Goal: Task Accomplishment & Management: Manage account settings

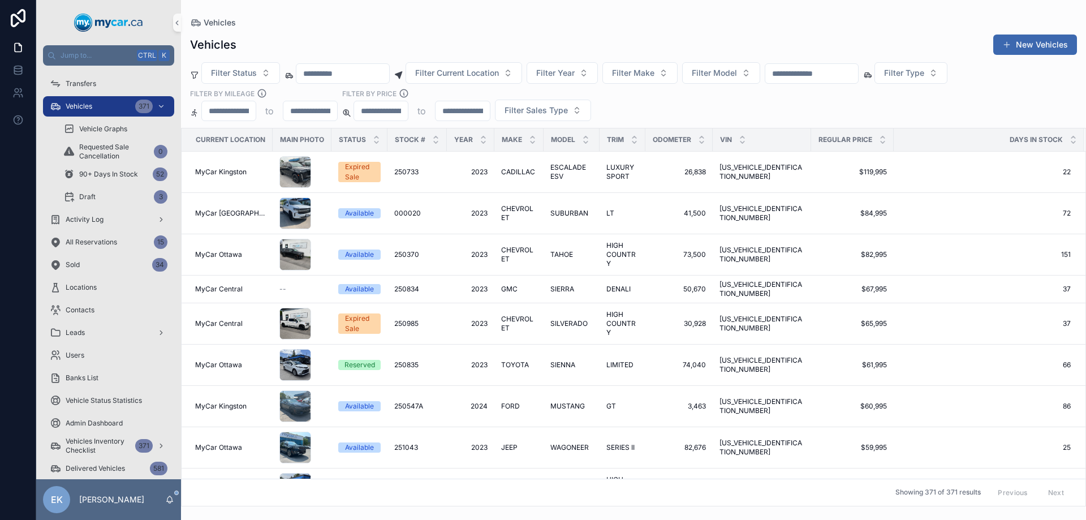
click at [833, 68] on input "scrollable content" at bounding box center [811, 74] width 93 height 16
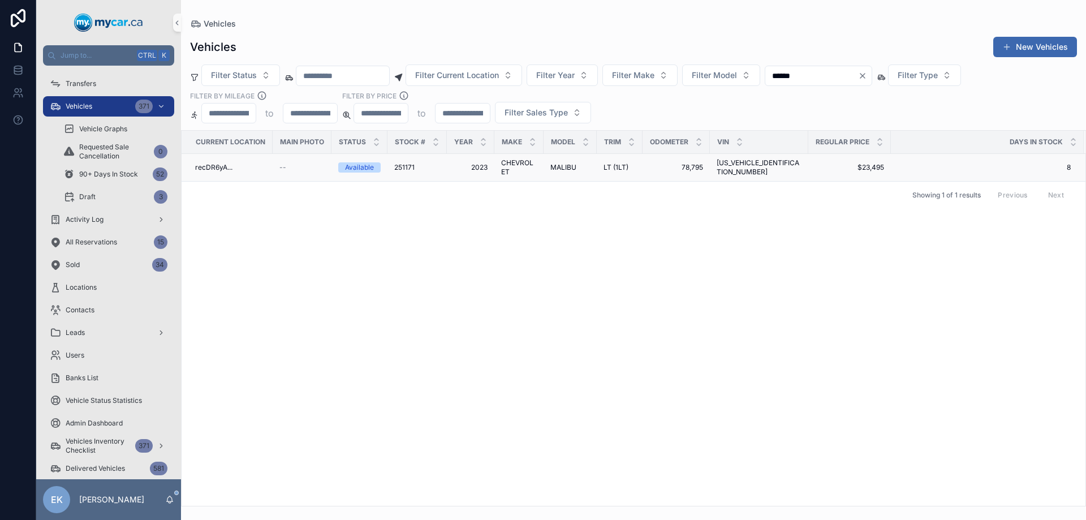
type input "******"
click at [758, 169] on span "[US_VEHICLE_IDENTIFICATION_NUMBER]" at bounding box center [759, 167] width 85 height 18
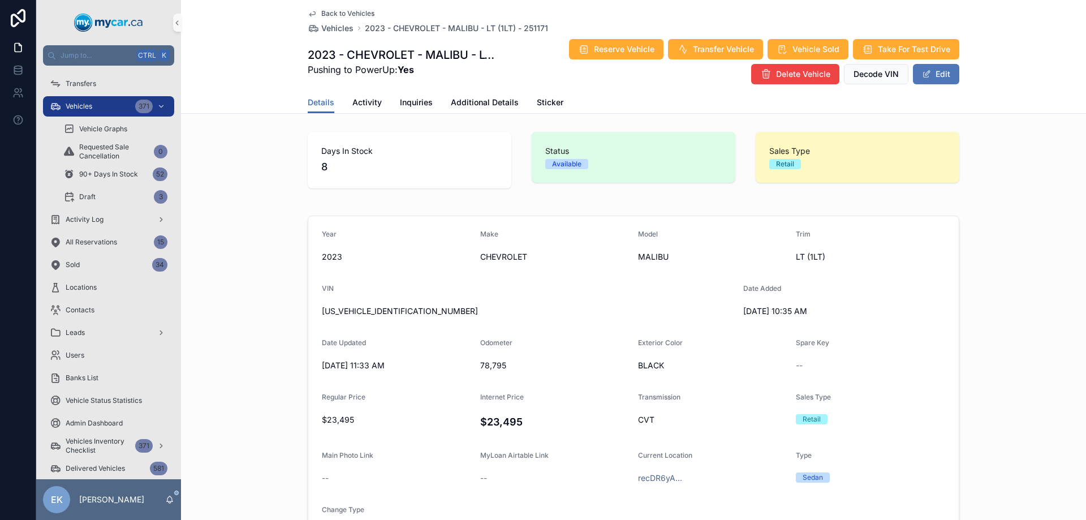
click at [941, 72] on button "Edit" at bounding box center [936, 74] width 46 height 20
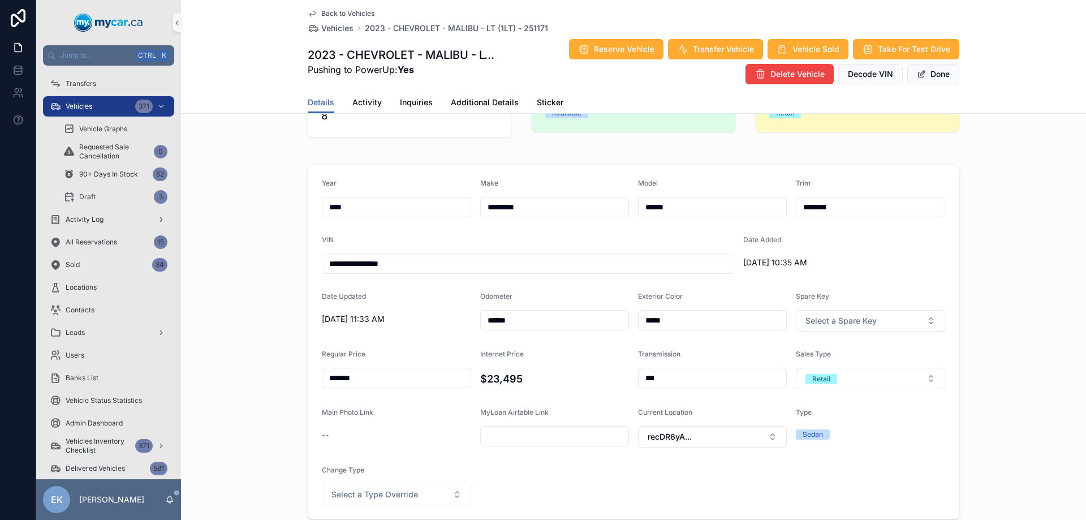
scroll to position [283, 0]
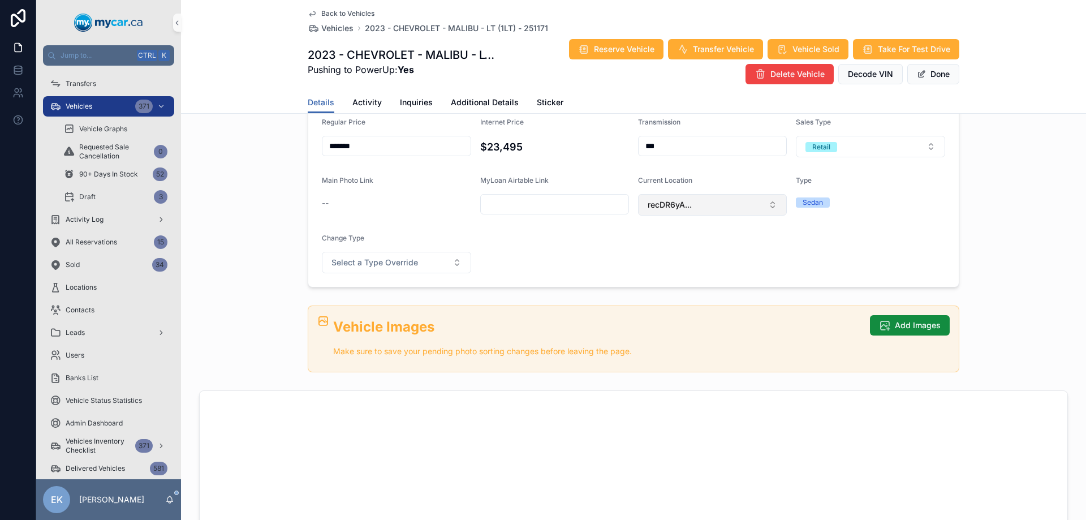
click at [693, 204] on button "recDR6yA..." at bounding box center [712, 204] width 149 height 21
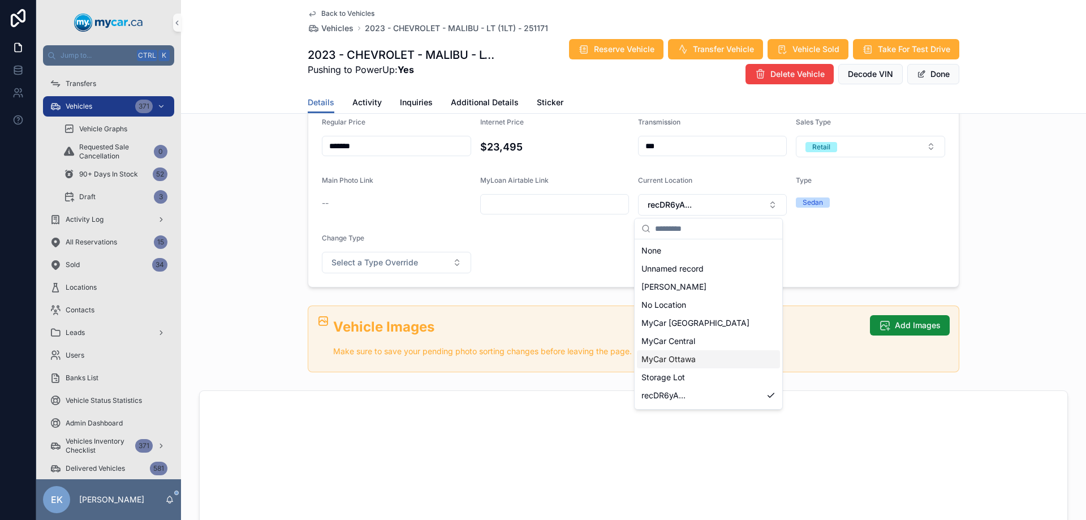
click at [690, 357] on span "MyCar Ottawa" at bounding box center [668, 358] width 54 height 11
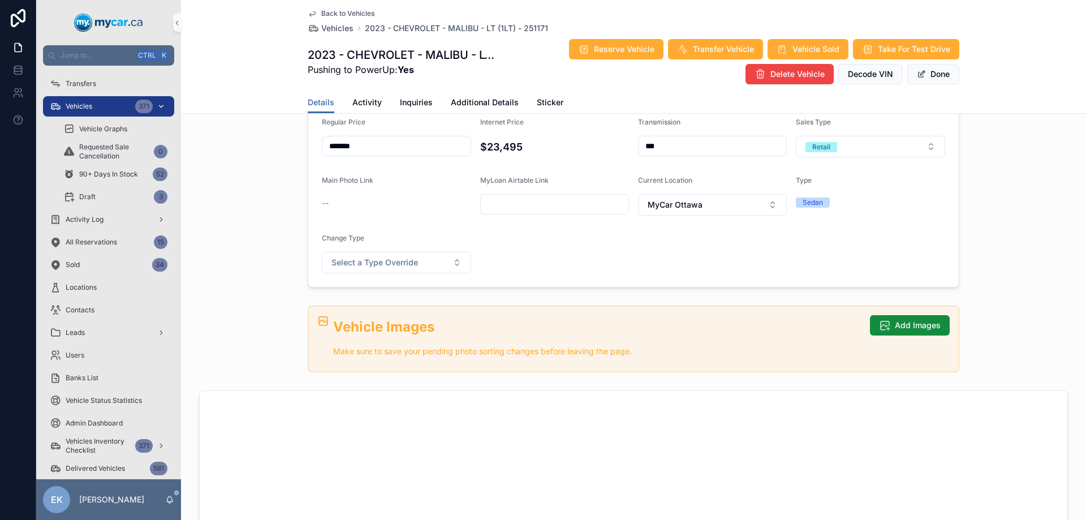
click at [92, 107] on span "Vehicles" at bounding box center [79, 106] width 27 height 9
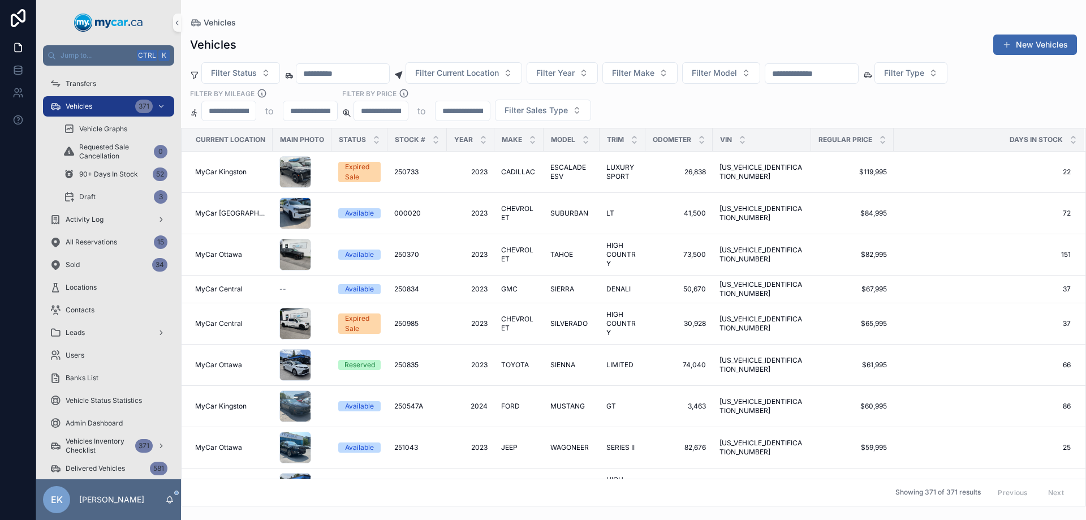
click at [858, 71] on input "scrollable content" at bounding box center [811, 74] width 93 height 16
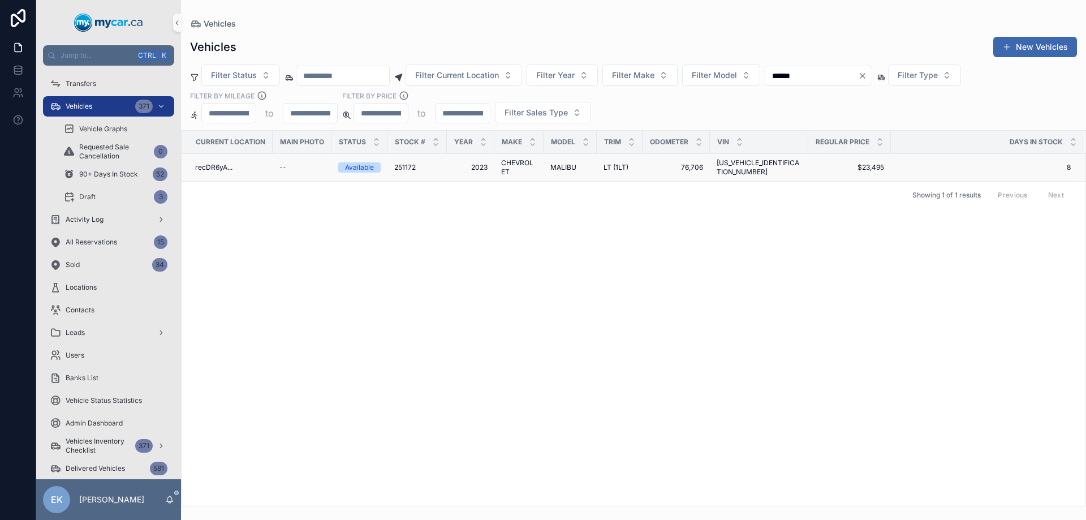
type input "******"
click at [728, 165] on span "[US_VEHICLE_IDENTIFICATION_NUMBER]" at bounding box center [759, 167] width 85 height 18
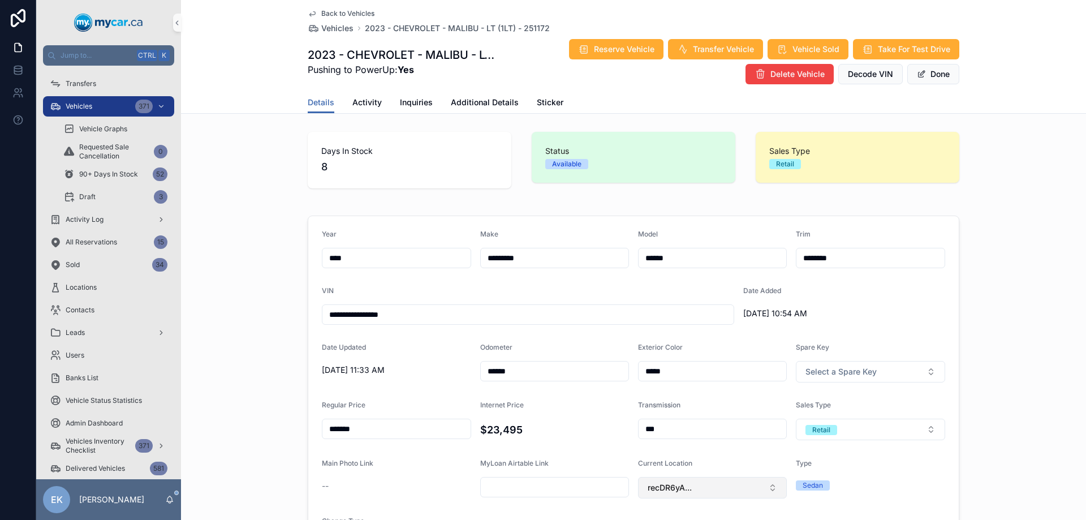
click at [675, 492] on span "recDR6yA..." at bounding box center [670, 487] width 44 height 11
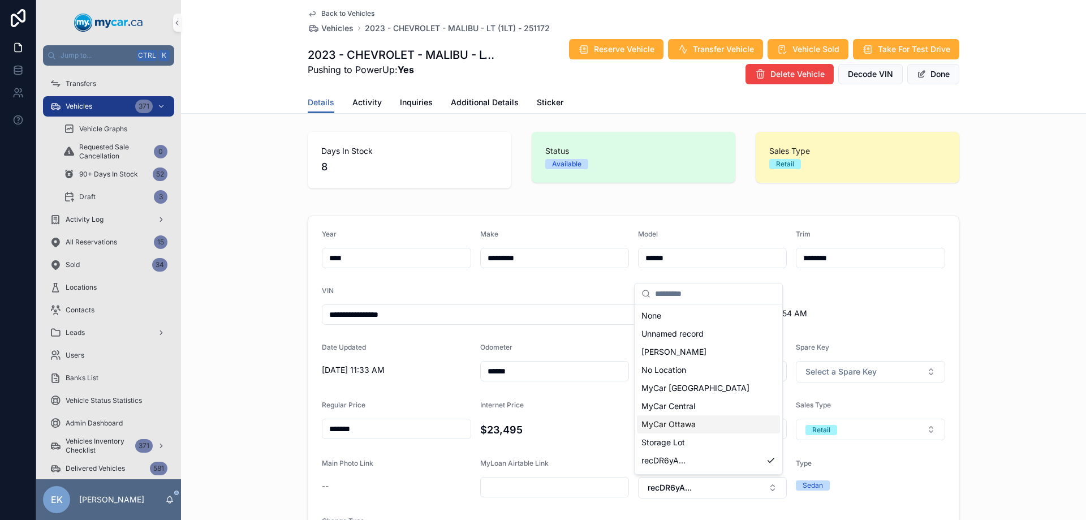
click at [682, 424] on span "MyCar Ottawa" at bounding box center [668, 424] width 54 height 11
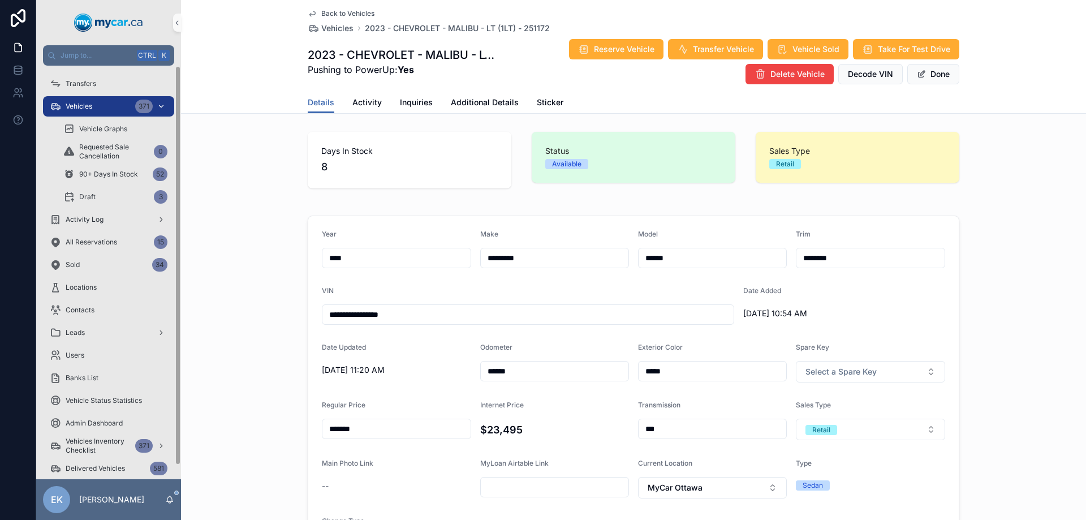
click at [87, 98] on div "Vehicles 371" at bounding box center [109, 106] width 118 height 18
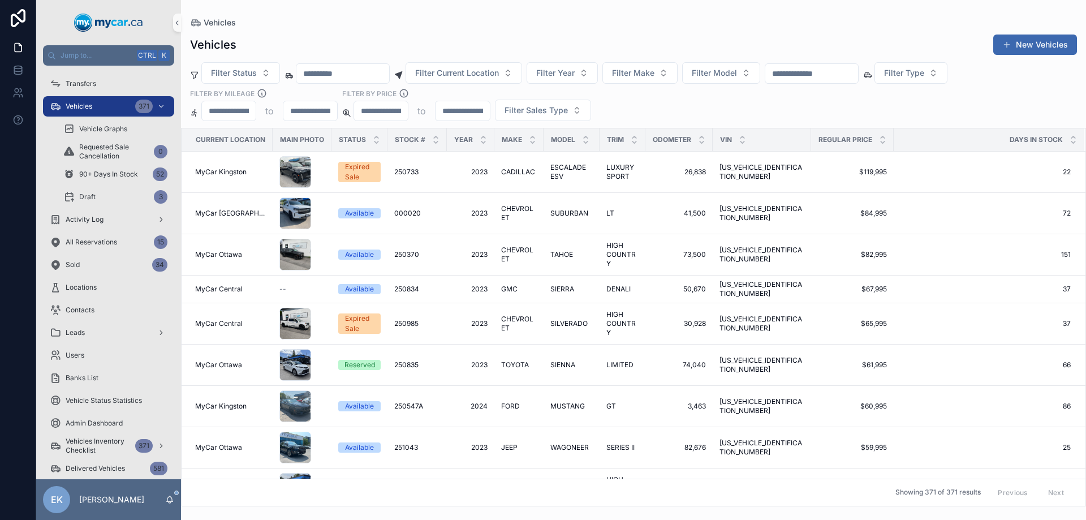
click at [807, 77] on input "scrollable content" at bounding box center [811, 74] width 93 height 16
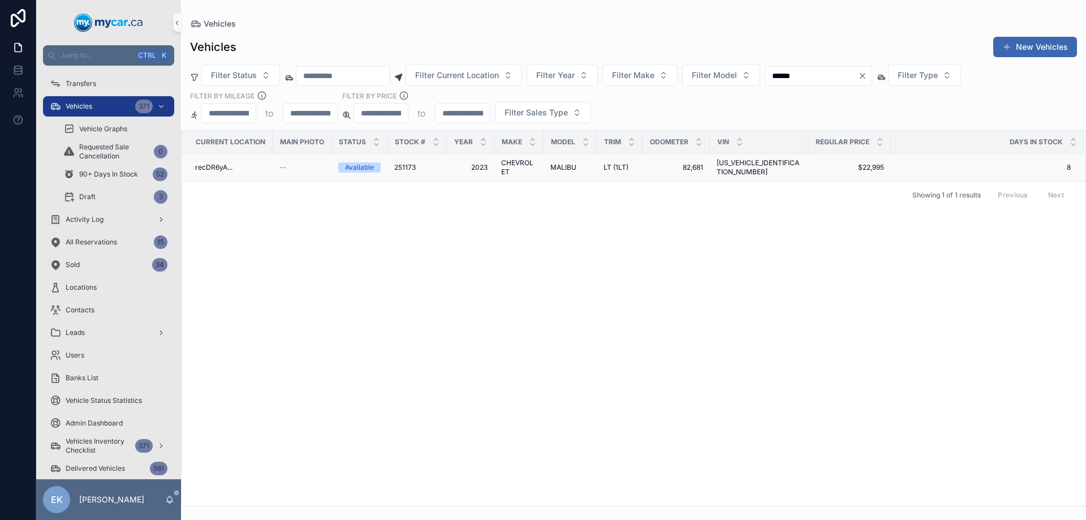
type input "******"
click at [694, 167] on span "82,681" at bounding box center [676, 167] width 54 height 9
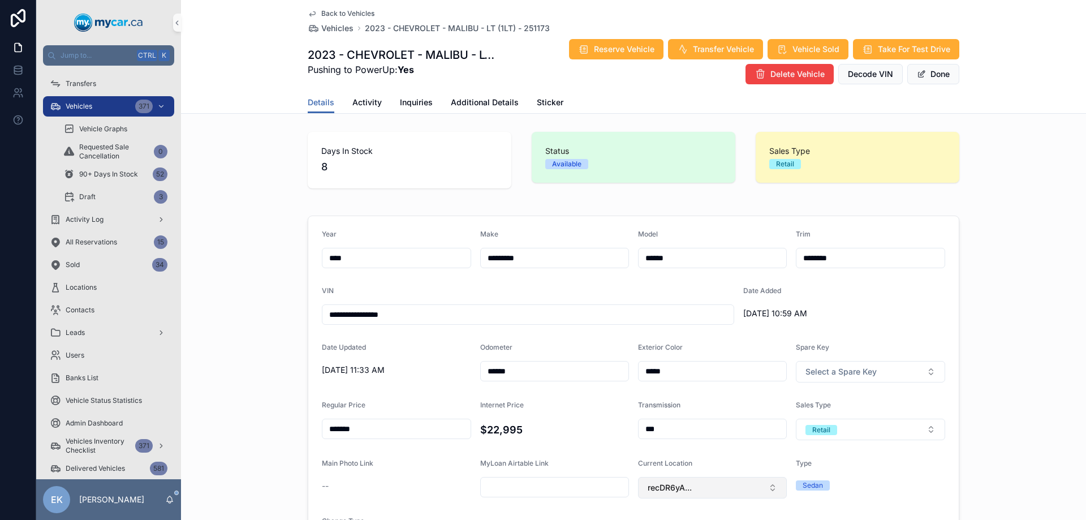
click at [657, 490] on span "recDR6yA..." at bounding box center [670, 487] width 44 height 11
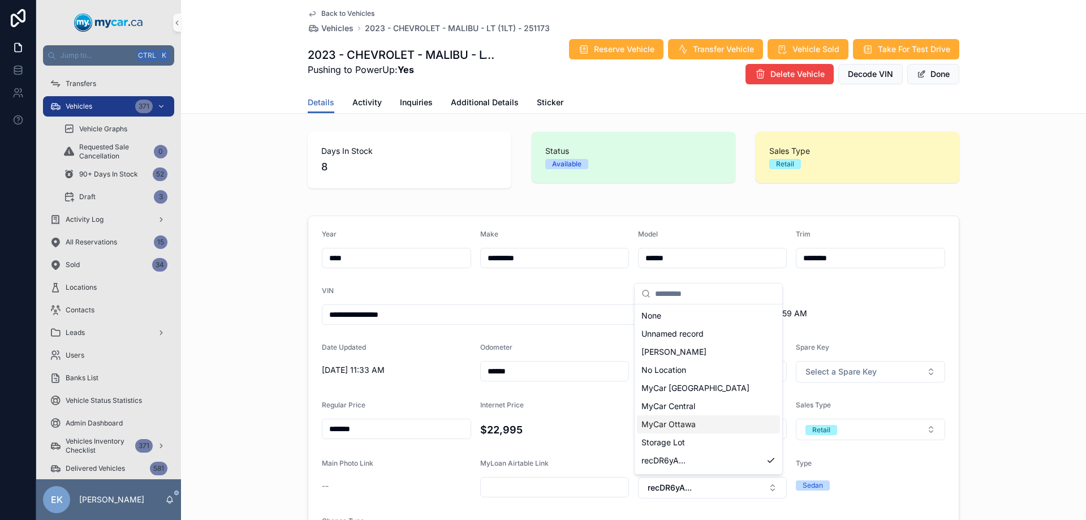
click at [676, 424] on span "MyCar Ottawa" at bounding box center [668, 424] width 54 height 11
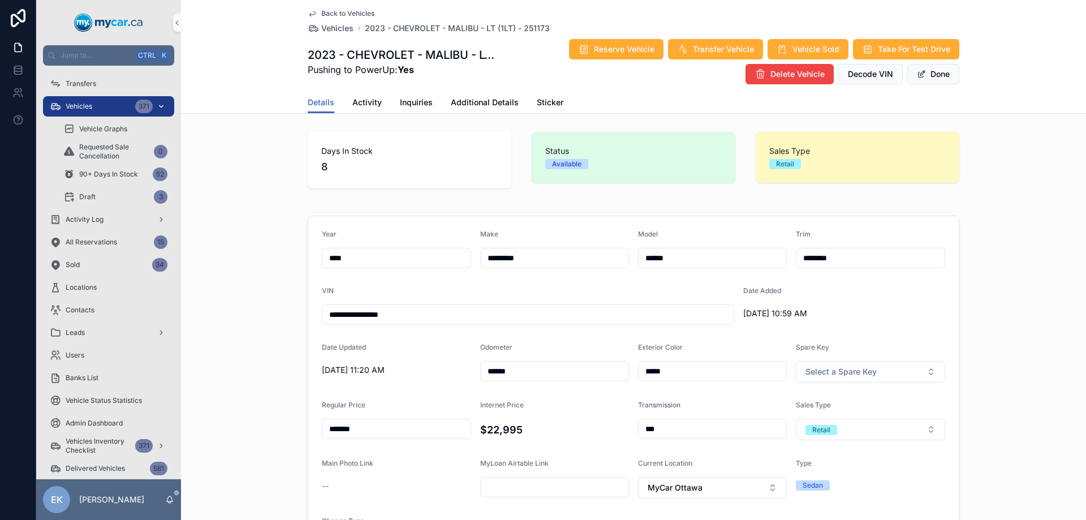
click at [67, 103] on span "Vehicles" at bounding box center [79, 106] width 27 height 9
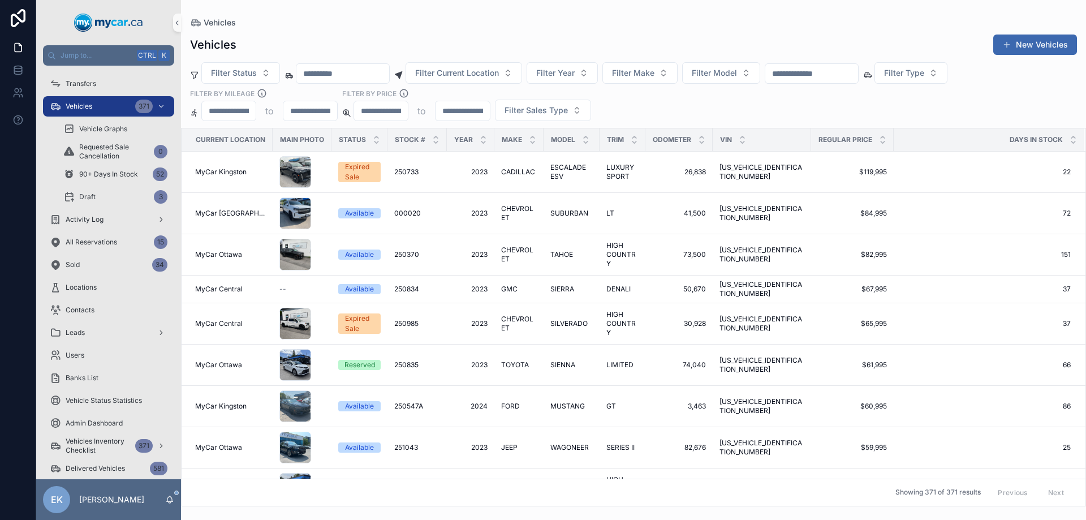
drag, startPoint x: 868, startPoint y: 75, endPoint x: 871, endPoint y: 68, distance: 7.4
click at [858, 75] on input "scrollable content" at bounding box center [811, 74] width 93 height 16
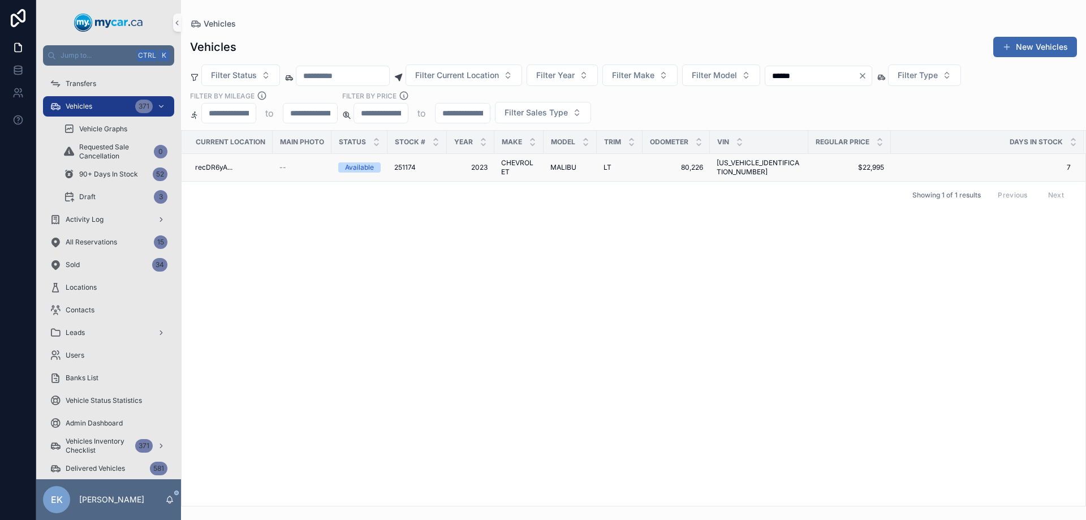
type input "******"
click at [606, 168] on span "LT" at bounding box center [607, 167] width 8 height 9
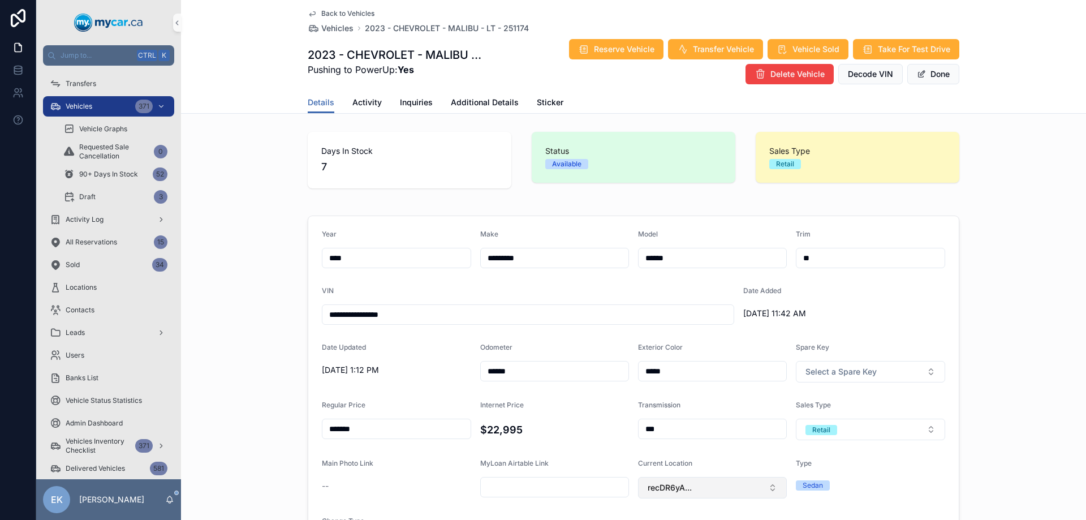
click at [675, 486] on span "recDR6yA..." at bounding box center [670, 487] width 44 height 11
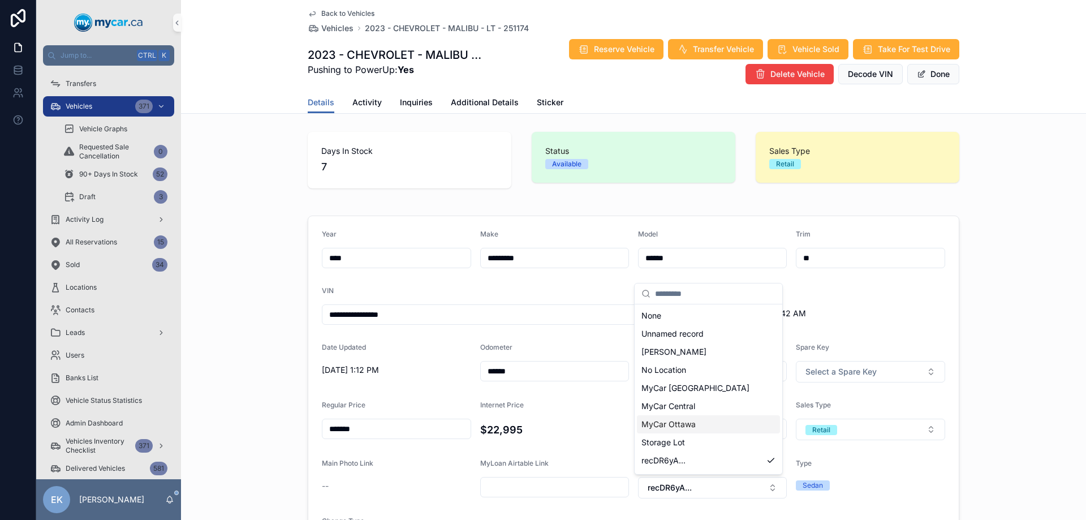
click at [672, 429] on span "MyCar Ottawa" at bounding box center [668, 424] width 54 height 11
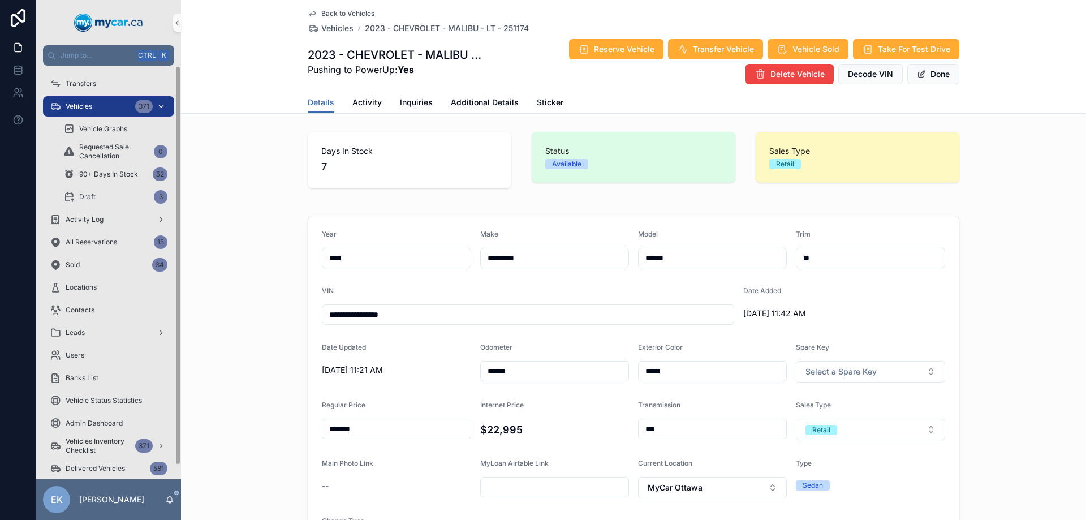
click at [96, 113] on div "Vehicles 371" at bounding box center [109, 106] width 118 height 18
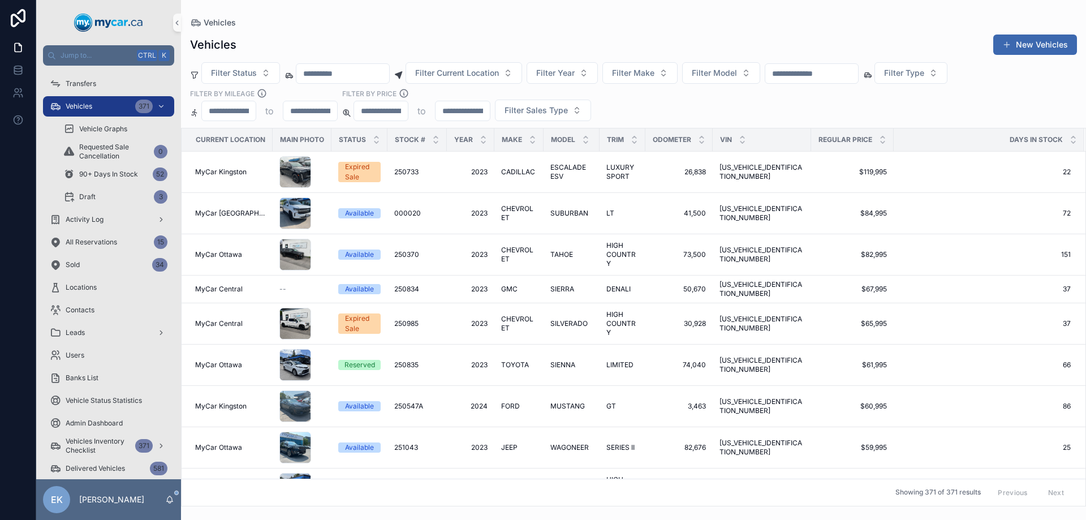
click at [858, 76] on input "scrollable content" at bounding box center [811, 74] width 93 height 16
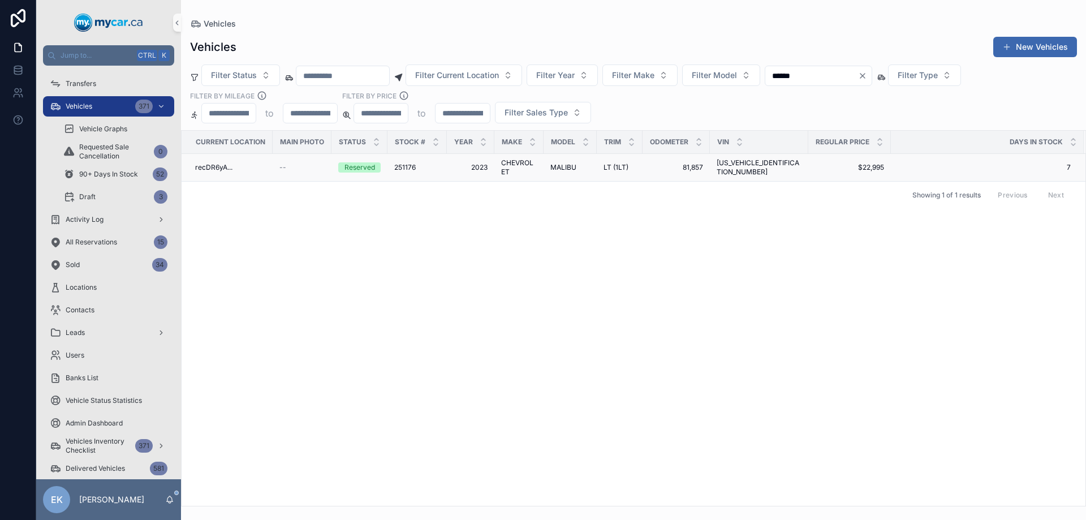
type input "******"
click at [746, 166] on span "[US_VEHICLE_IDENTIFICATION_NUMBER]" at bounding box center [759, 167] width 85 height 18
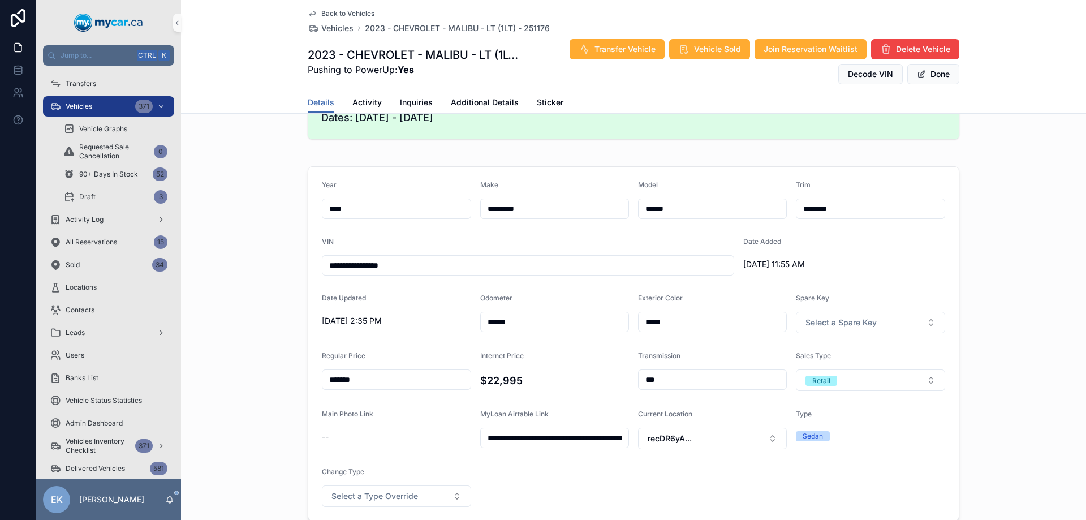
scroll to position [339, 0]
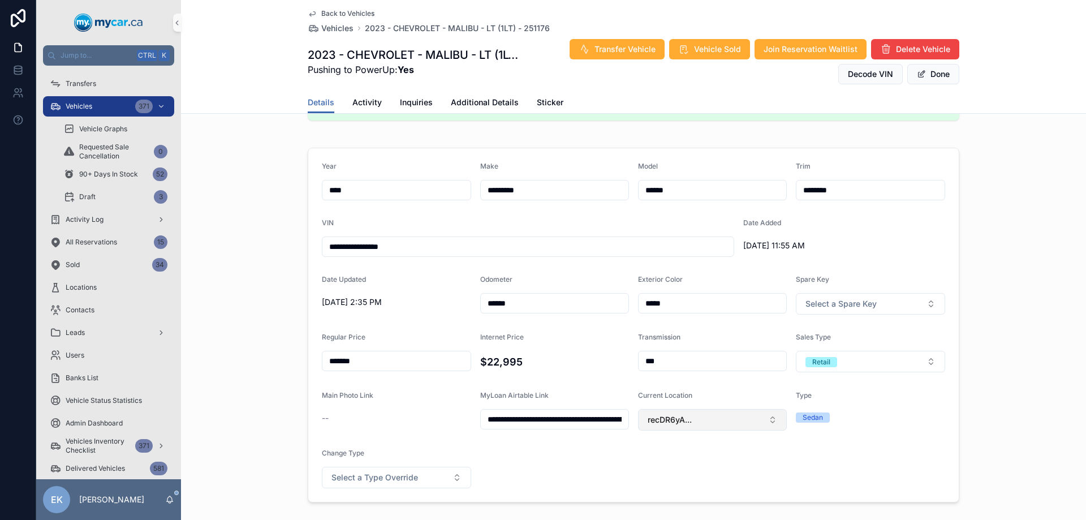
click at [680, 416] on span "recDR6yA..." at bounding box center [670, 419] width 44 height 11
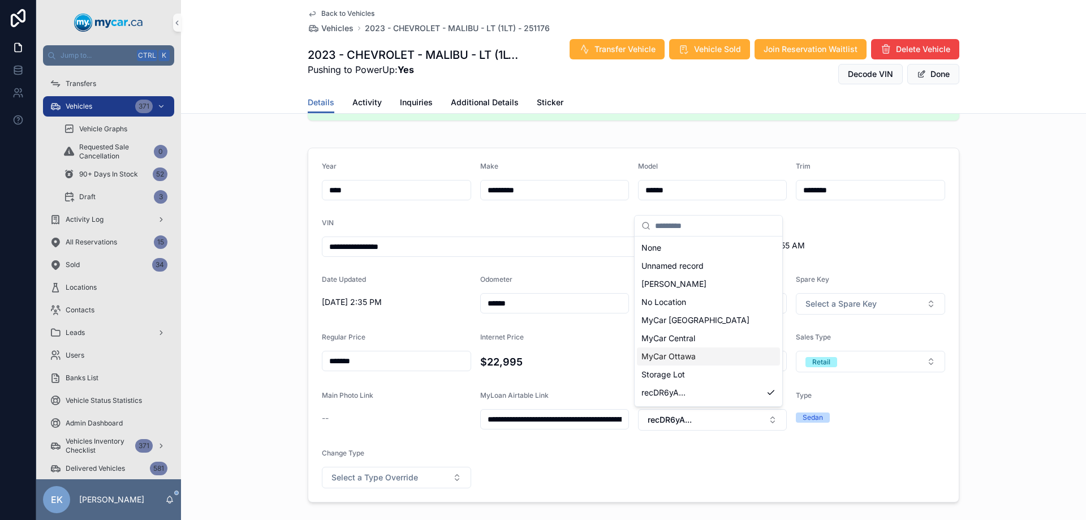
click at [681, 361] on span "MyCar Ottawa" at bounding box center [668, 356] width 54 height 11
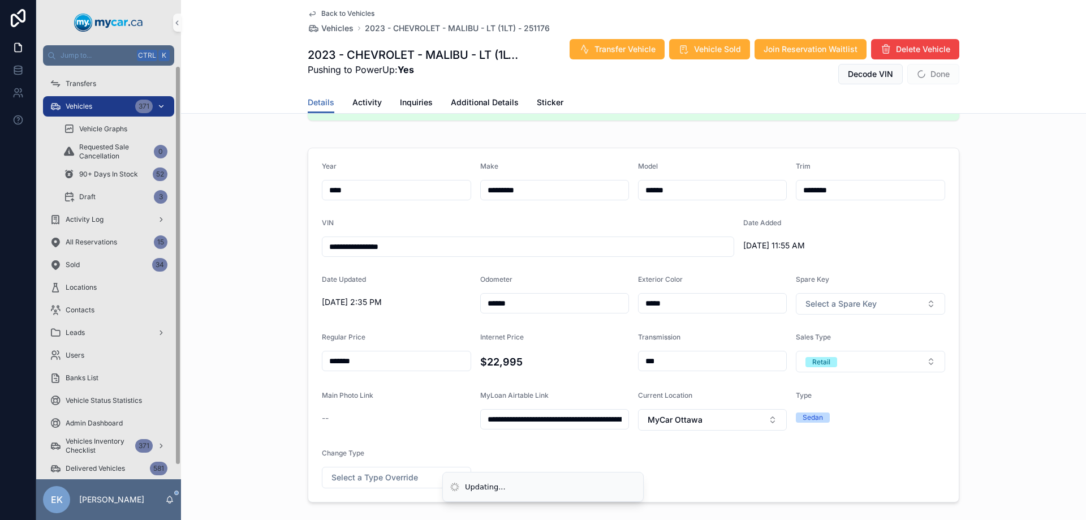
click at [102, 107] on div "Vehicles 371" at bounding box center [109, 106] width 118 height 18
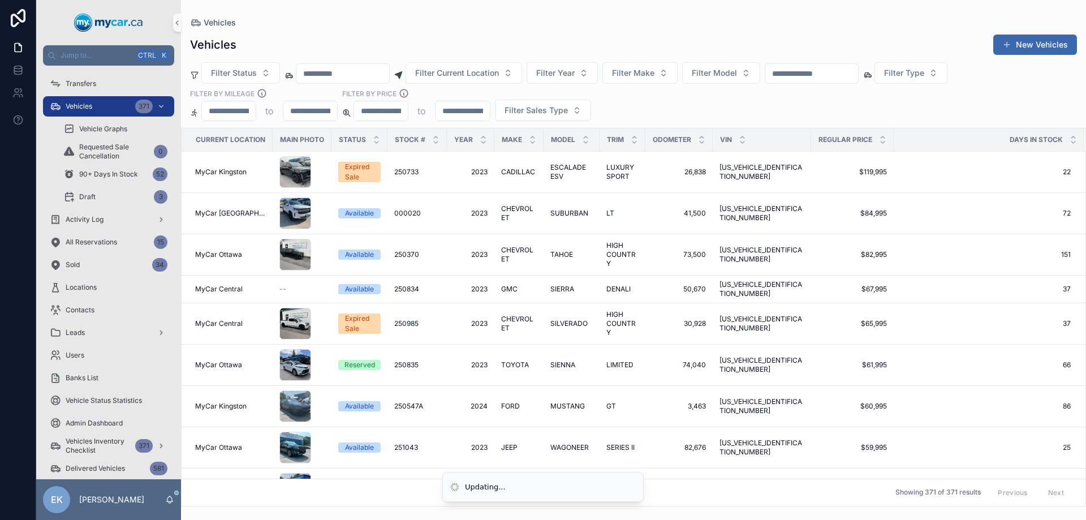
click at [824, 72] on input "scrollable content" at bounding box center [811, 74] width 93 height 16
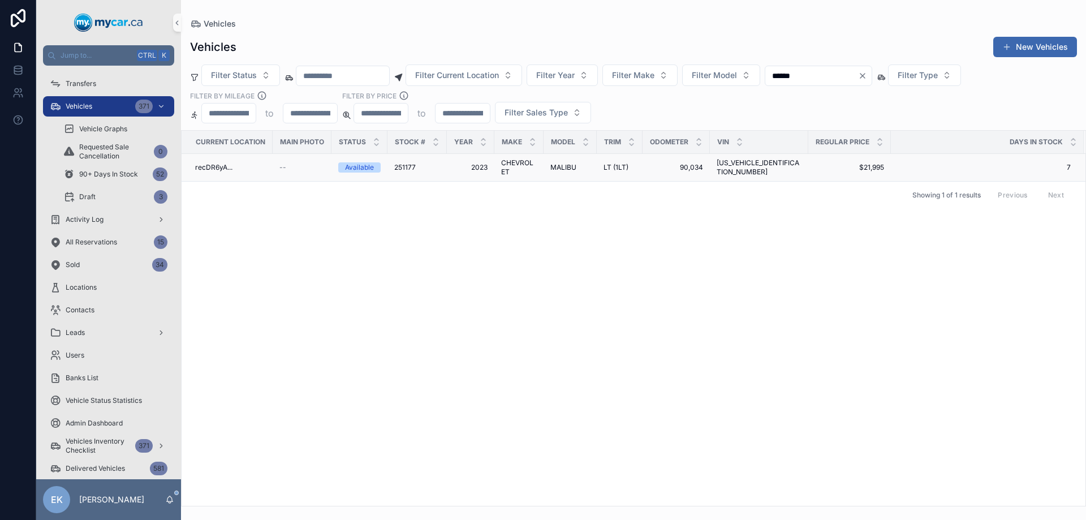
type input "******"
click at [614, 166] on span "LT (1LT)" at bounding box center [615, 167] width 25 height 9
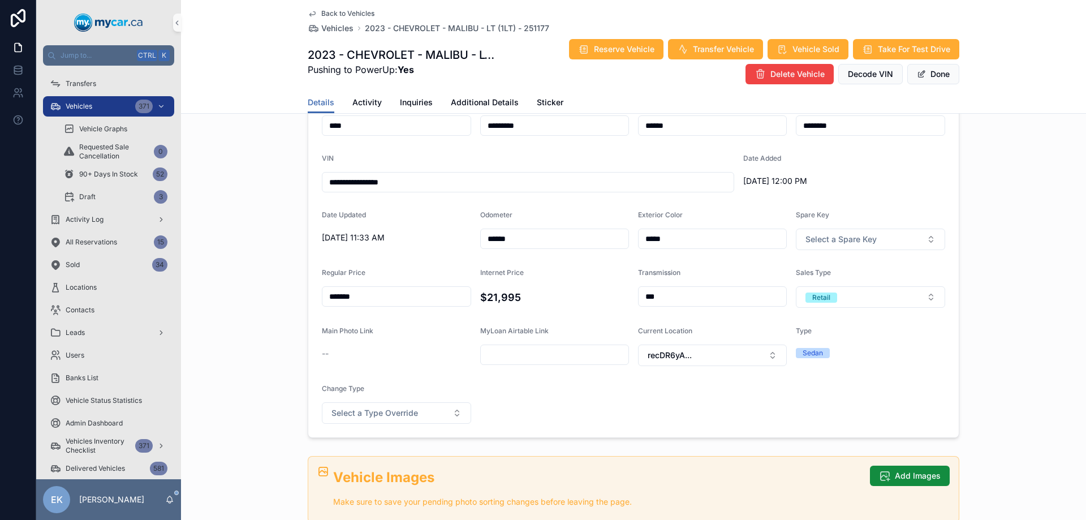
scroll to position [170, 0]
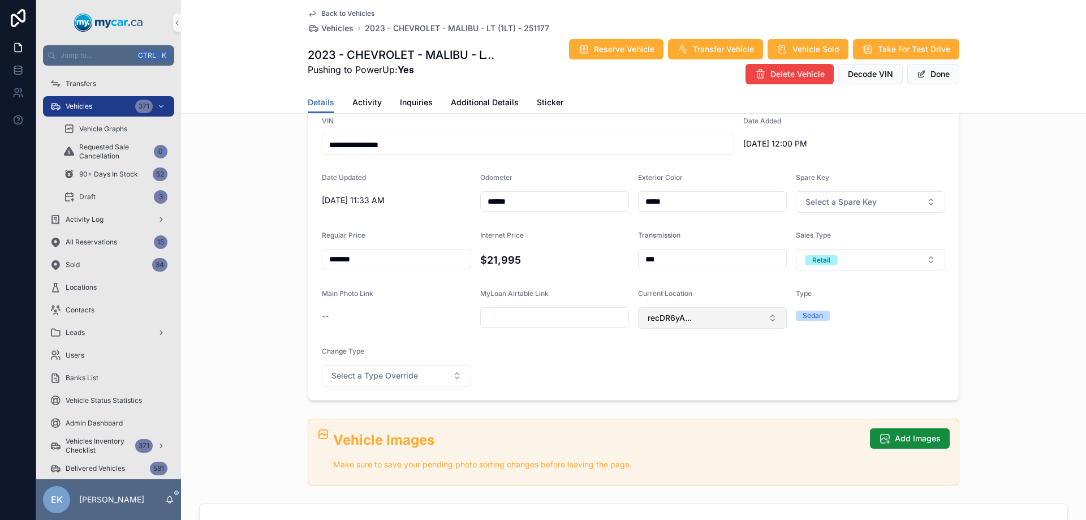
click at [711, 321] on button "recDR6yA..." at bounding box center [712, 317] width 149 height 21
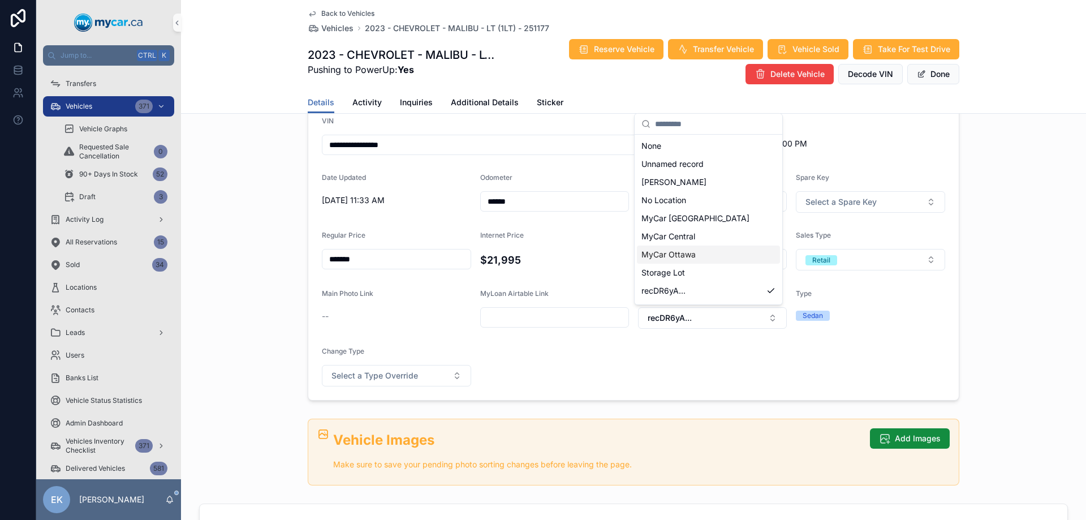
click at [692, 254] on span "MyCar Ottawa" at bounding box center [668, 254] width 54 height 11
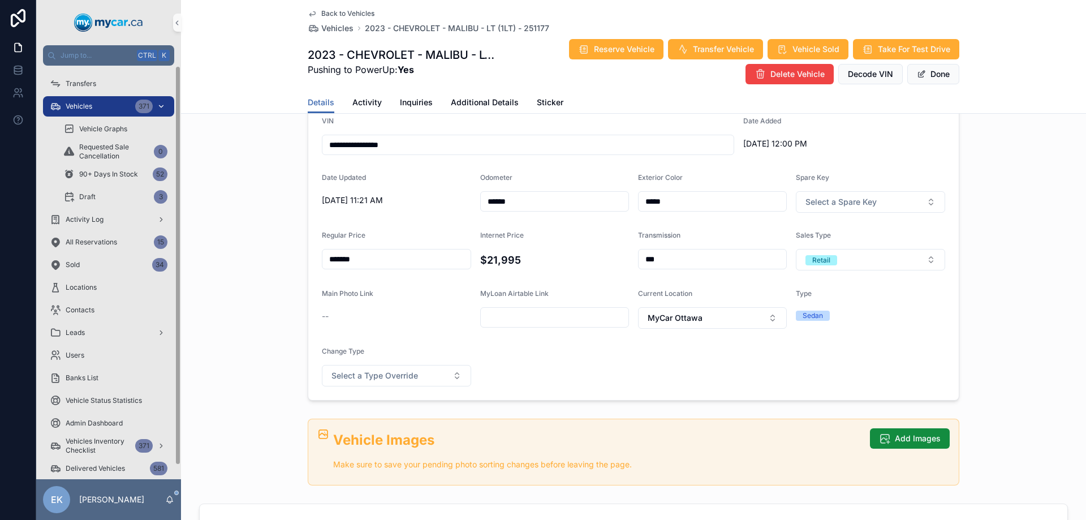
click at [97, 101] on div "Vehicles 371" at bounding box center [109, 106] width 118 height 18
